Goal: Transaction & Acquisition: Purchase product/service

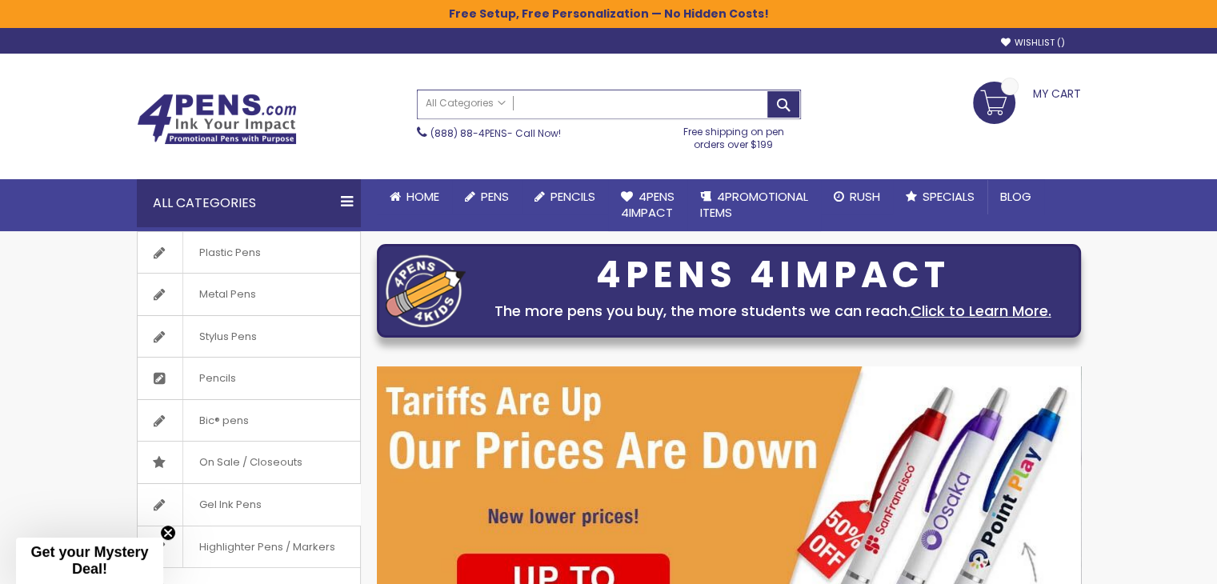
click at [560, 104] on input "Search" at bounding box center [609, 104] width 382 height 28
click at [767, 91] on button "Search" at bounding box center [783, 104] width 32 height 26
type input "****"
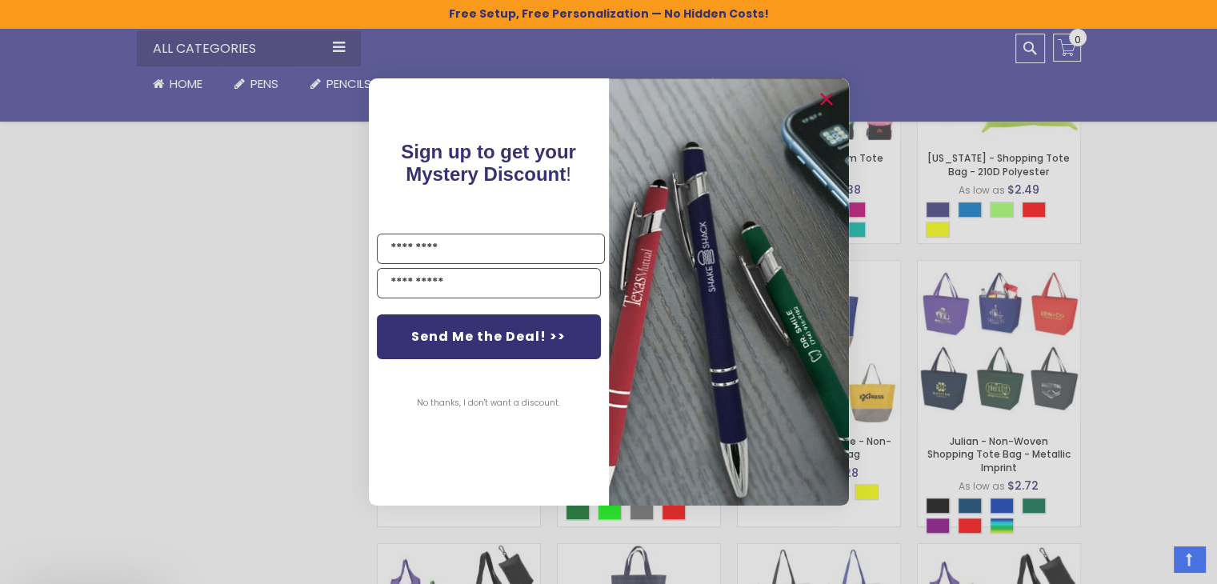
scroll to position [988, 0]
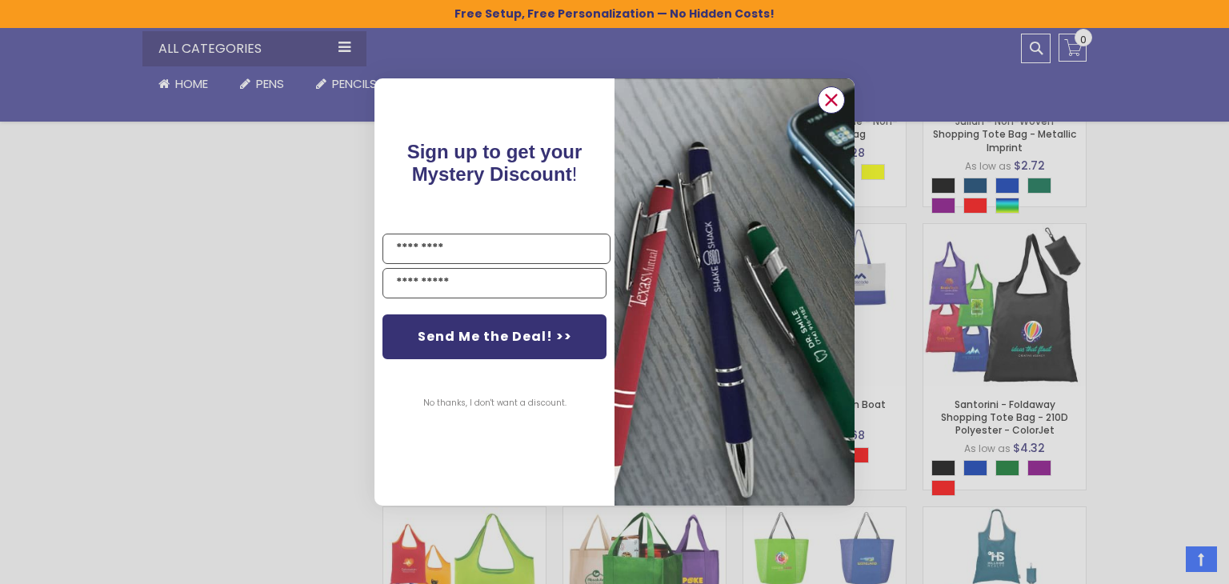
click at [839, 95] on circle "Close dialog" at bounding box center [831, 100] width 24 height 24
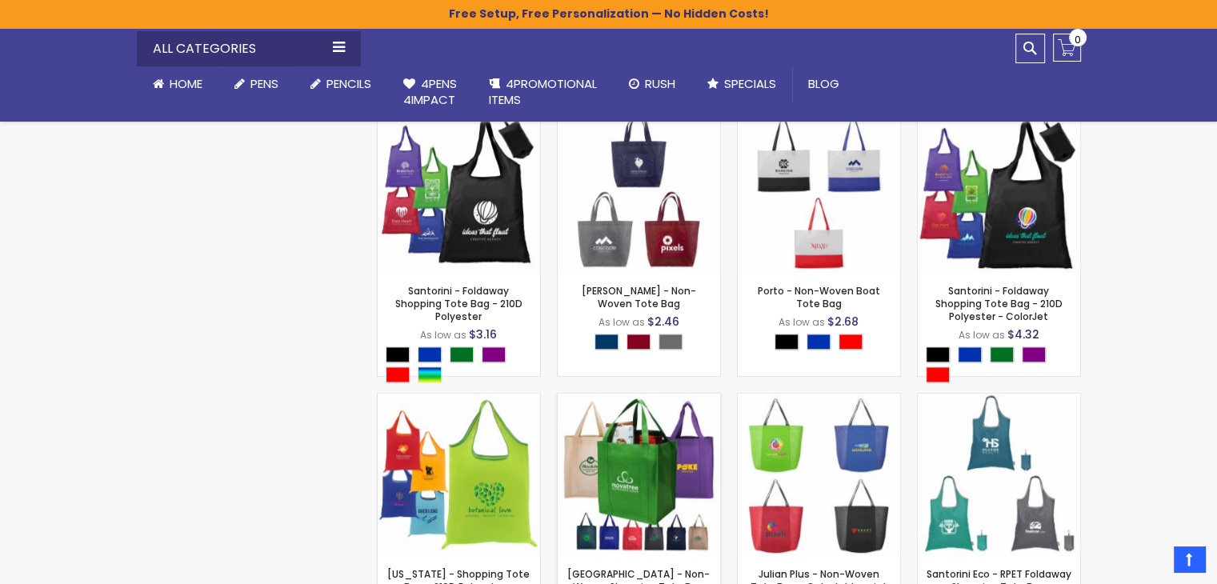
scroll to position [908, 0]
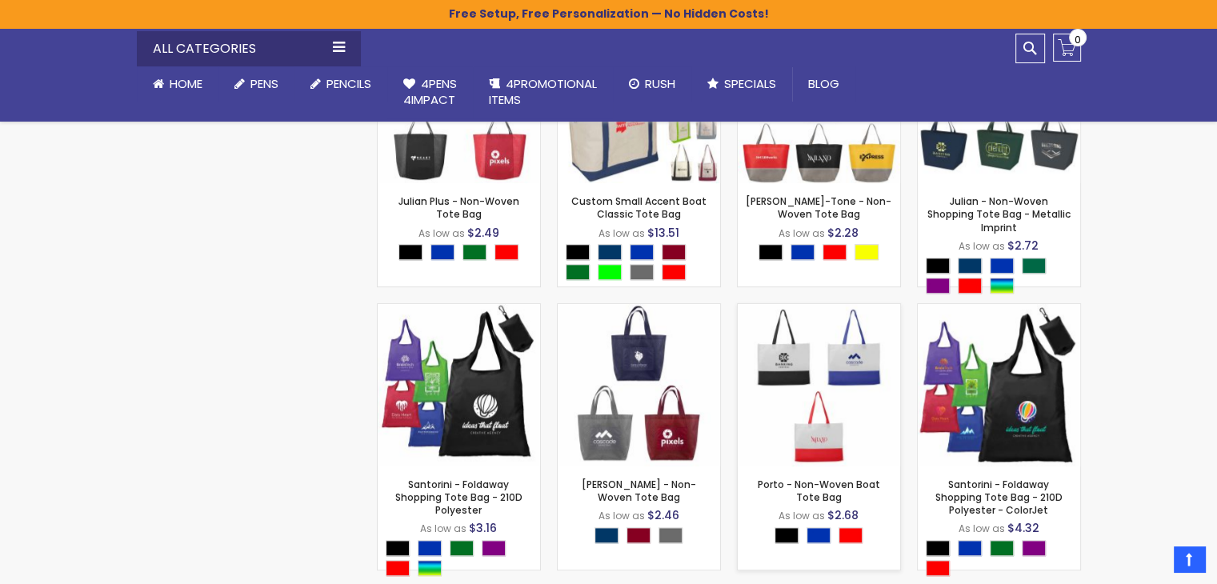
click at [774, 362] on img at bounding box center [819, 385] width 162 height 162
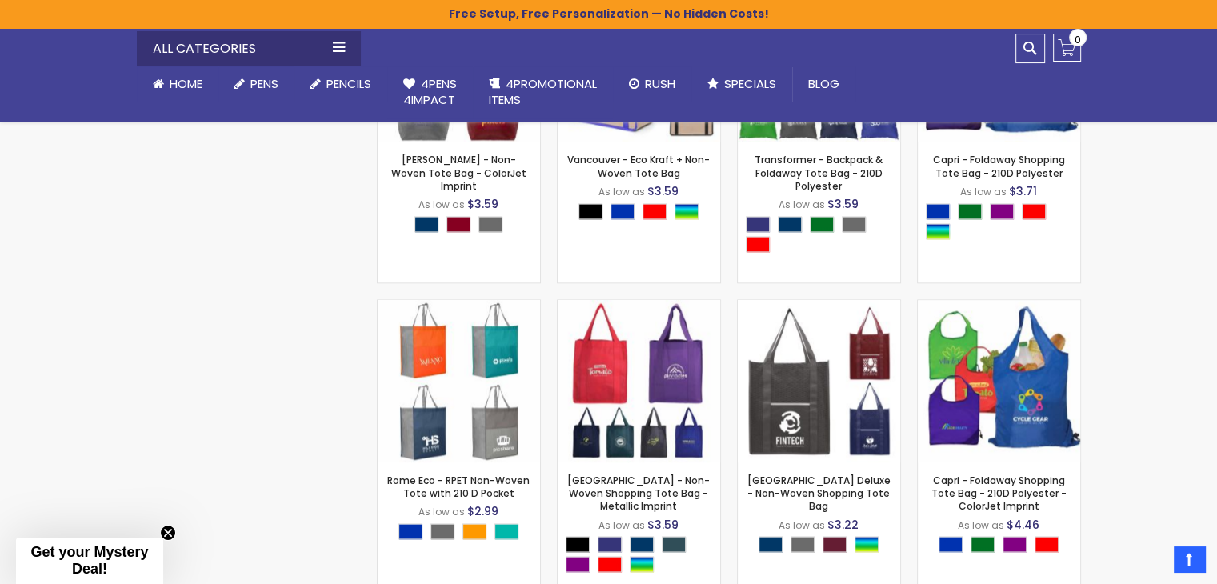
scroll to position [2028, 0]
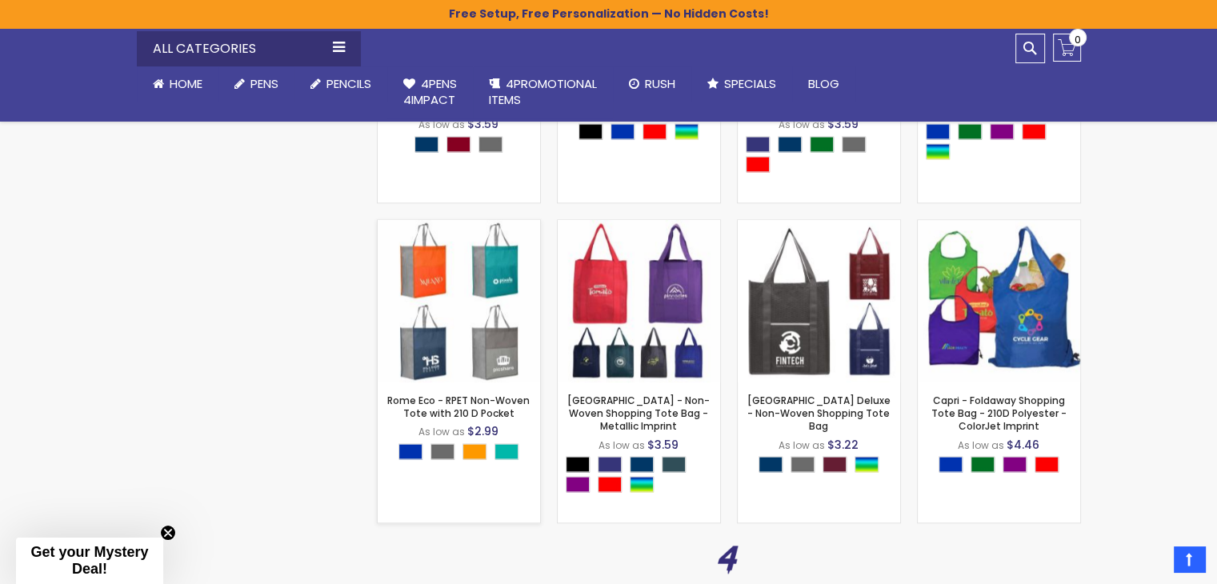
click at [439, 297] on img at bounding box center [459, 301] width 162 height 162
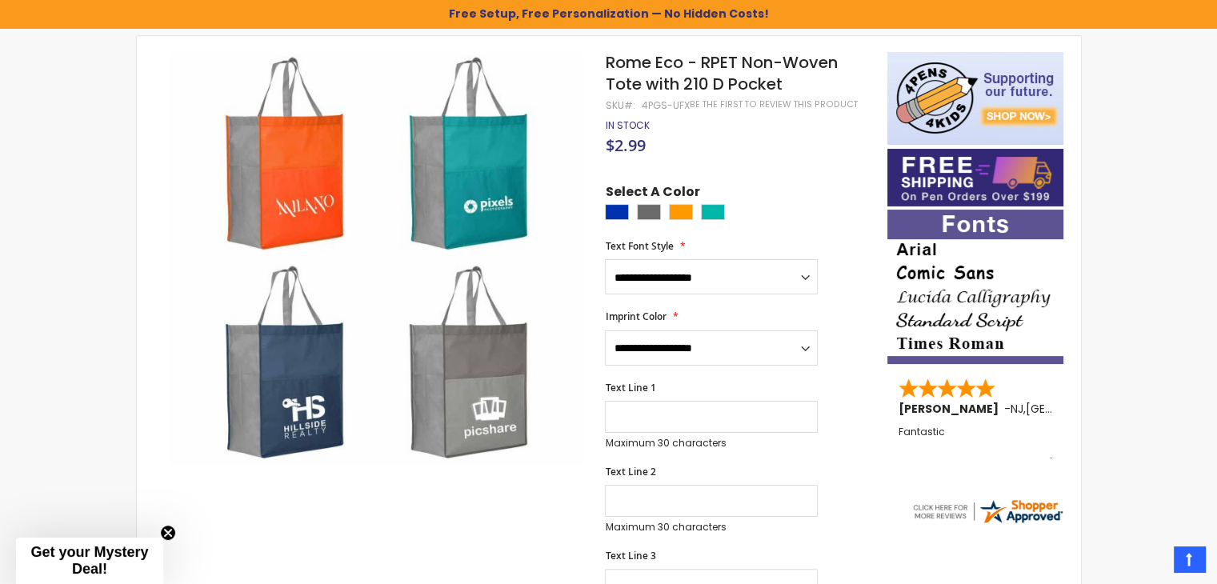
scroll to position [267, 0]
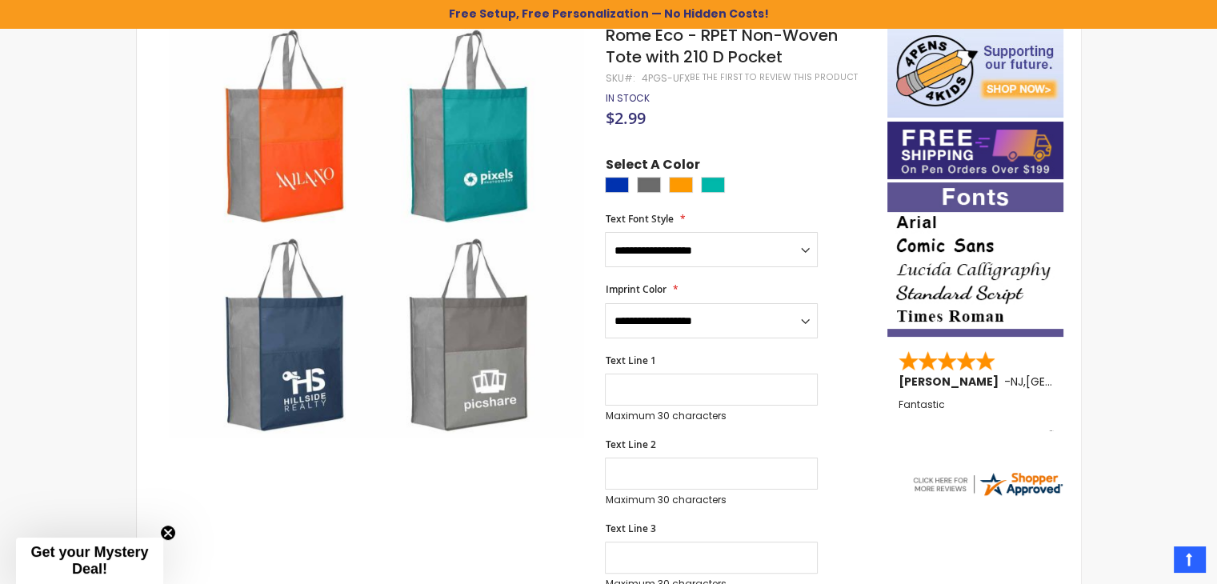
drag, startPoint x: 0, startPoint y: 0, endPoint x: 418, endPoint y: 251, distance: 487.3
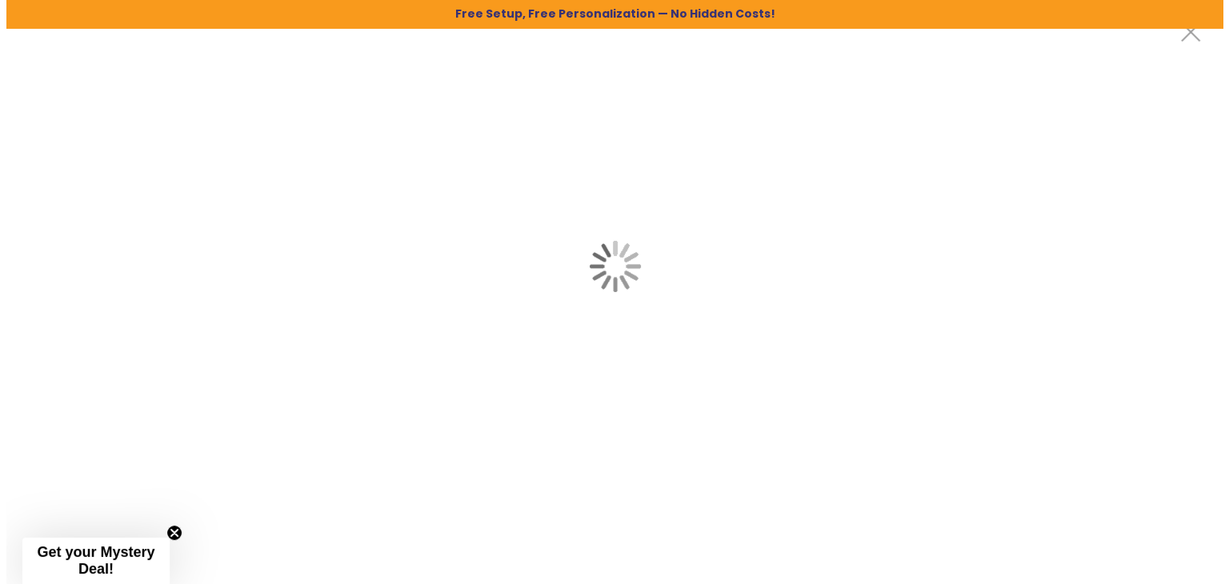
scroll to position [0, 0]
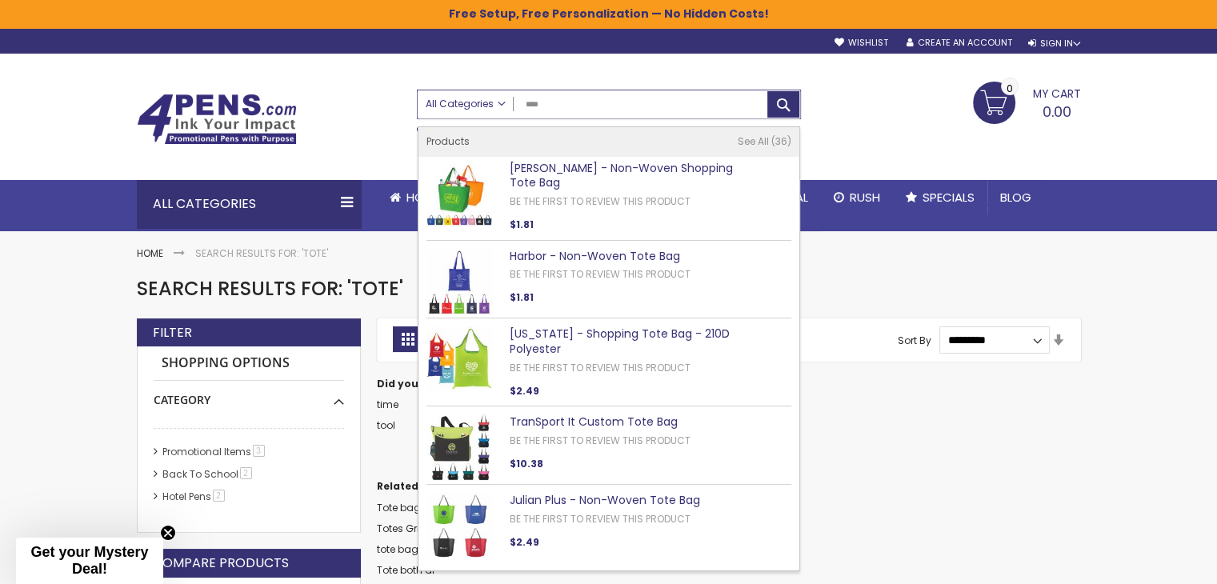
drag, startPoint x: 556, startPoint y: 105, endPoint x: 487, endPoint y: 106, distance: 68.8
click at [487, 105] on div "All Categories All Categories Pens Plastic Pens Metal Pens Grip Pens Laser Engr…" at bounding box center [609, 104] width 382 height 28
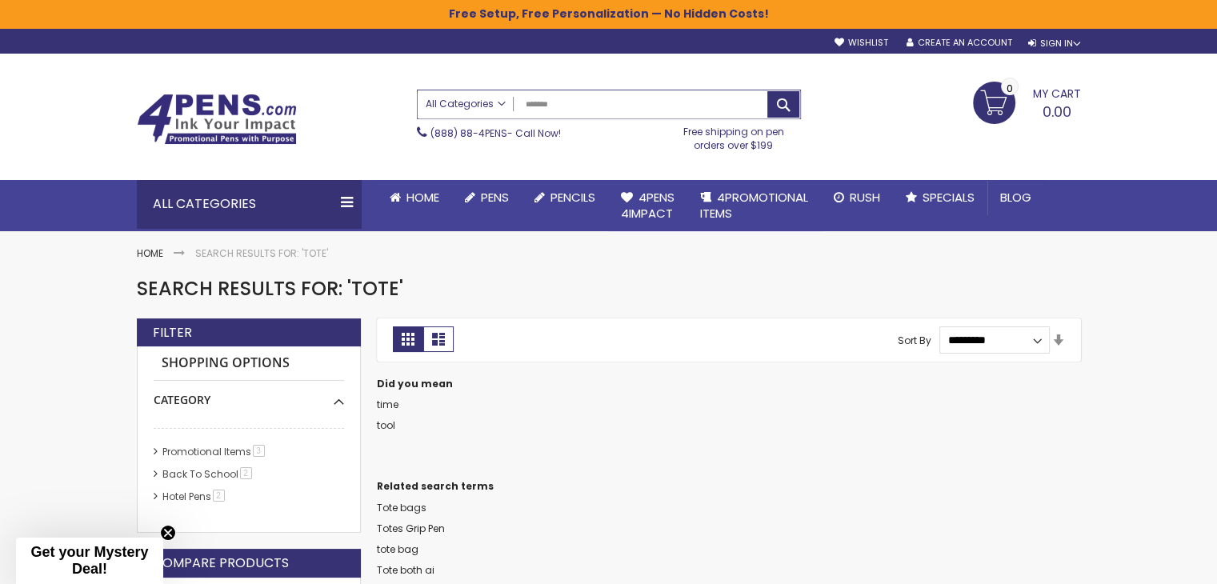
type input "*******"
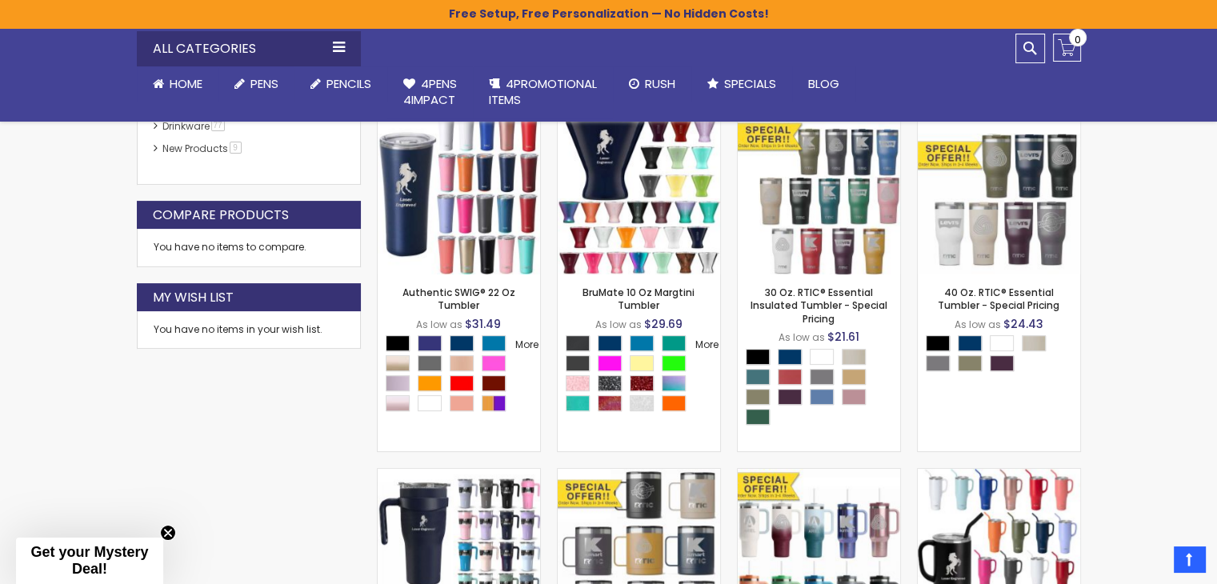
scroll to position [427, 0]
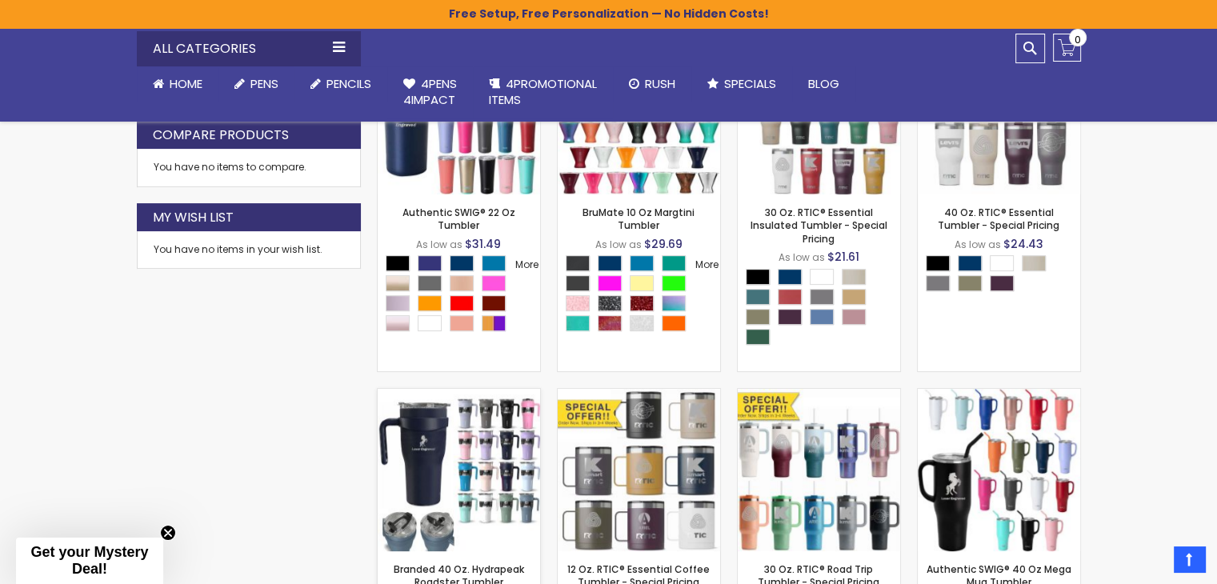
click at [440, 454] on img at bounding box center [459, 470] width 162 height 162
